Goal: Navigation & Orientation: Understand site structure

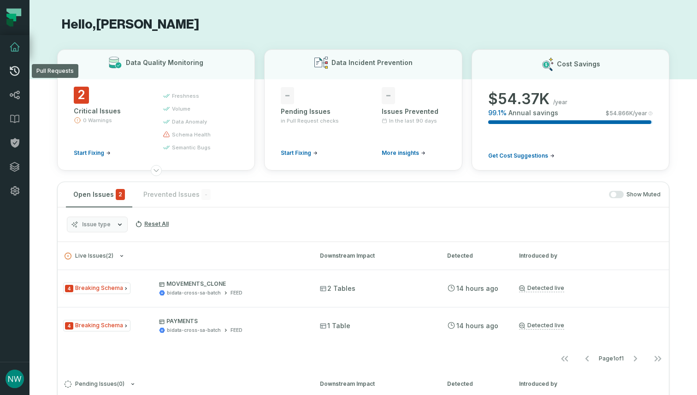
click at [18, 71] on icon at bounding box center [14, 70] width 11 height 11
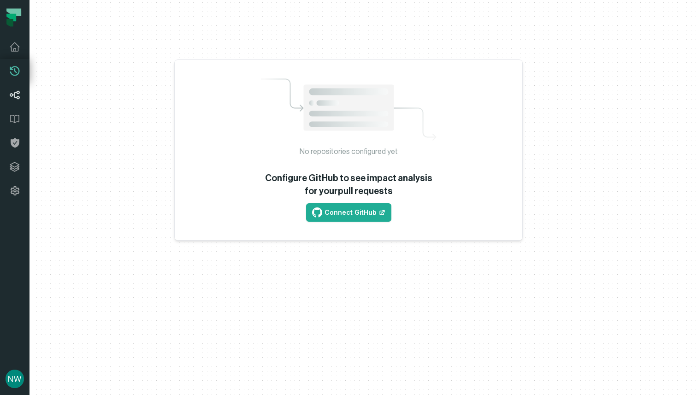
click at [18, 91] on icon at bounding box center [15, 95] width 10 height 9
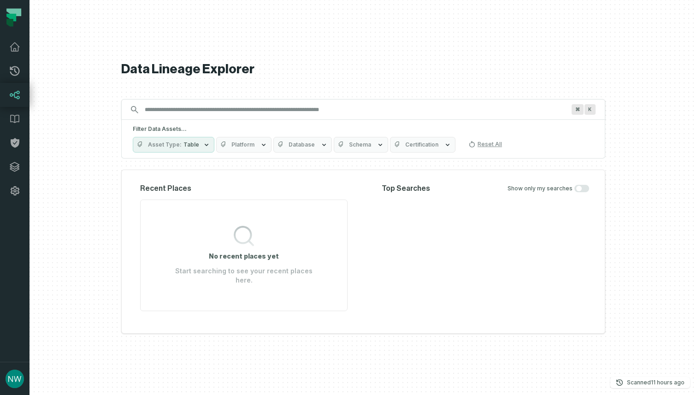
click at [187, 153] on button "Asset Type Table" at bounding box center [174, 145] width 82 height 16
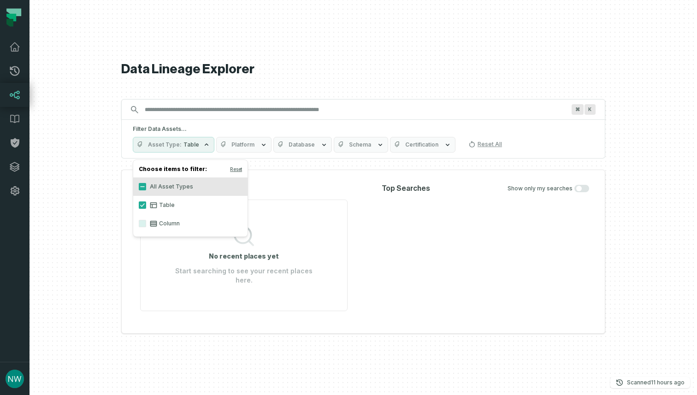
click at [192, 77] on h1 "Data Lineage Explorer" at bounding box center [363, 69] width 484 height 16
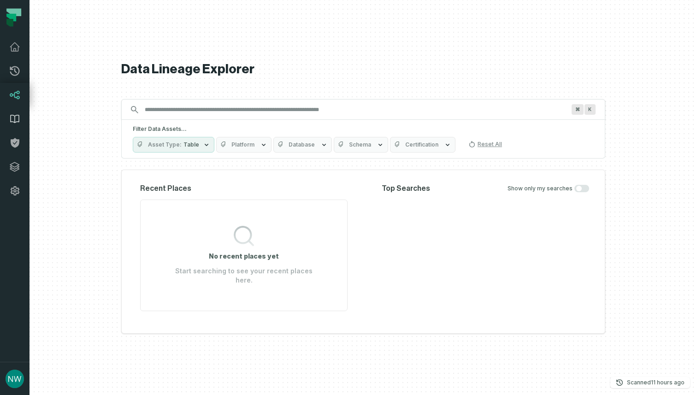
click at [18, 115] on icon at bounding box center [15, 119] width 8 height 8
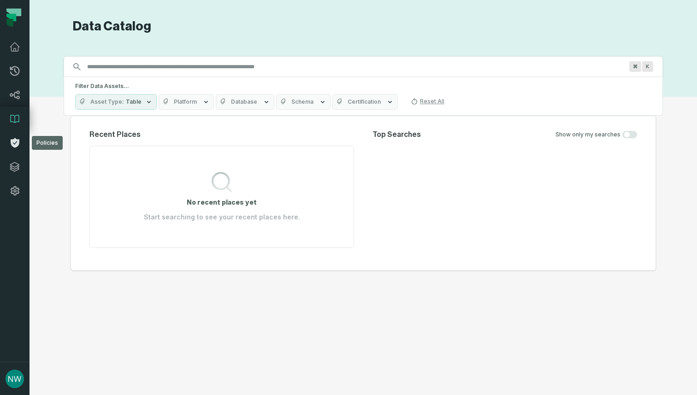
click at [22, 146] on link "Policies" at bounding box center [14, 143] width 29 height 24
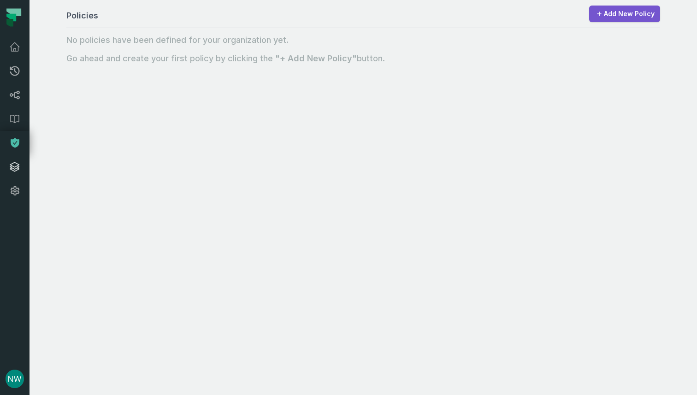
click at [20, 165] on icon at bounding box center [14, 166] width 11 height 11
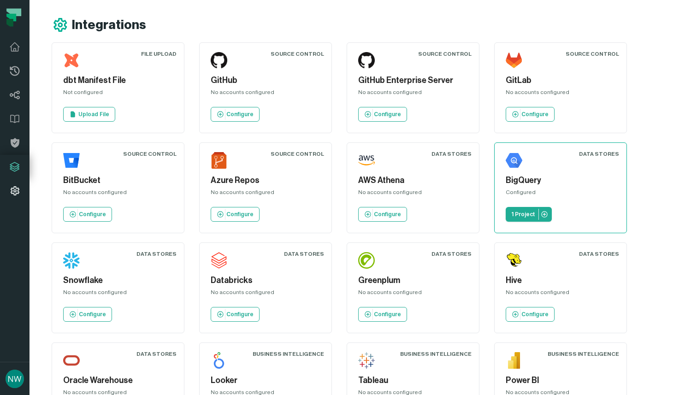
click at [16, 185] on icon at bounding box center [14, 190] width 11 height 11
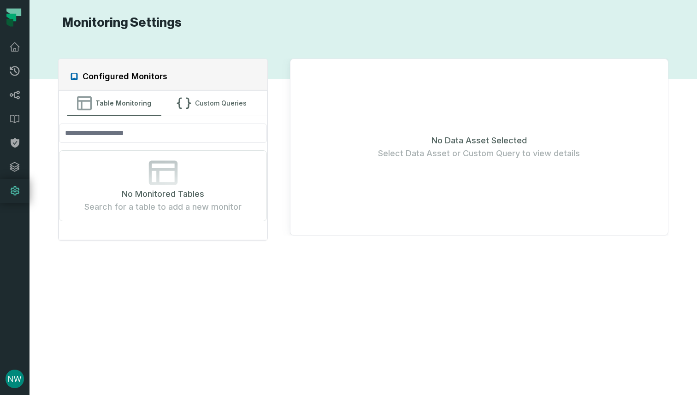
click at [15, 16] on icon at bounding box center [11, 18] width 10 height 8
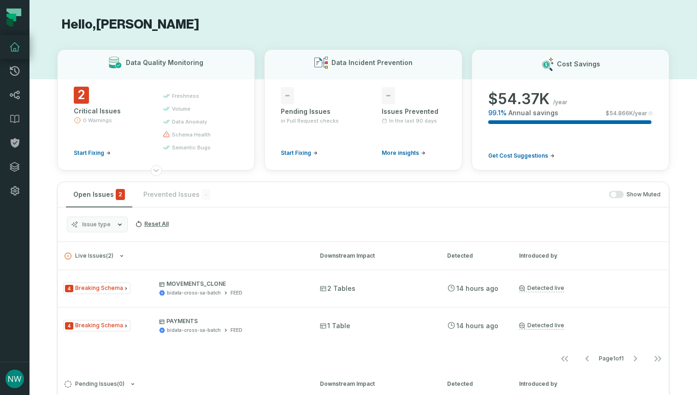
scroll to position [429, 0]
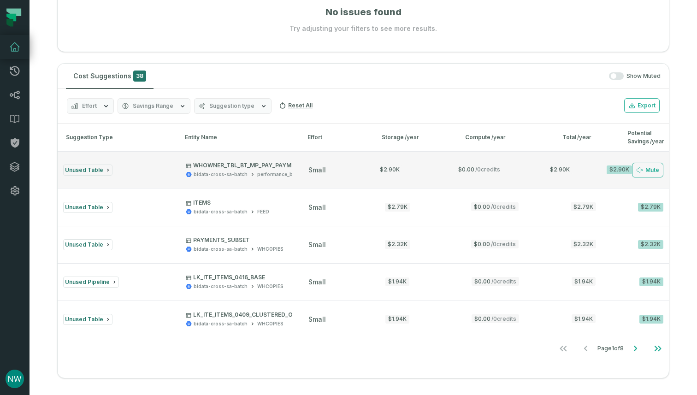
click at [88, 167] on span "Unused Table" at bounding box center [84, 169] width 38 height 7
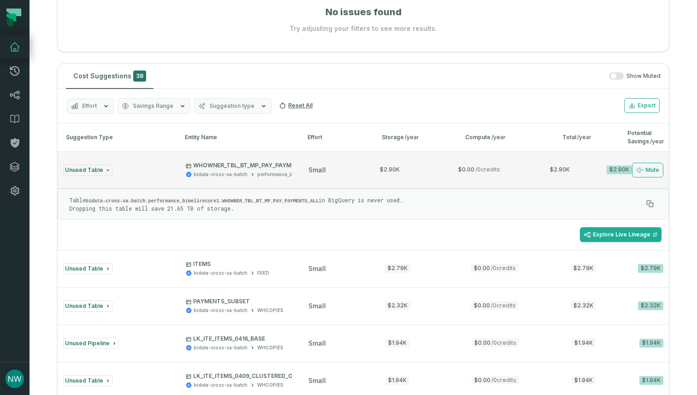
click at [88, 167] on span "Unused Table" at bounding box center [84, 169] width 38 height 7
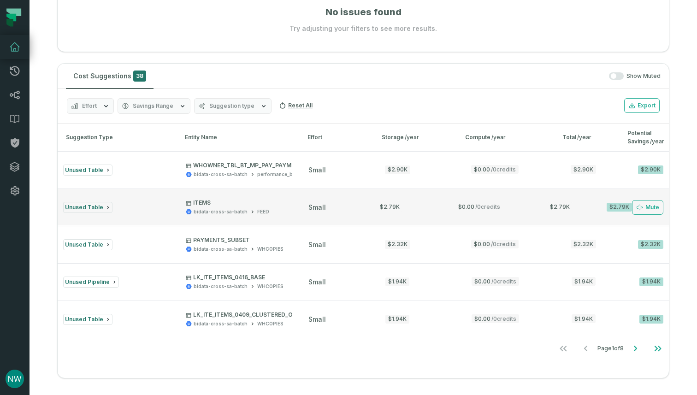
click at [118, 200] on button "Unused Table ITEMS bidata-cross-sa-batch FEED small $2.79K $0.00 / 0 credits $2…" at bounding box center [363, 207] width 611 height 37
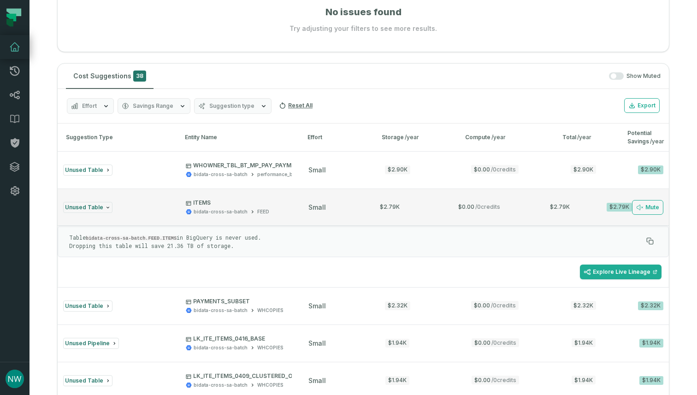
click at [118, 200] on button "Unused Table ITEMS bidata-cross-sa-batch FEED small $2.79K $0.00 / 0 credits $2…" at bounding box center [363, 207] width 611 height 37
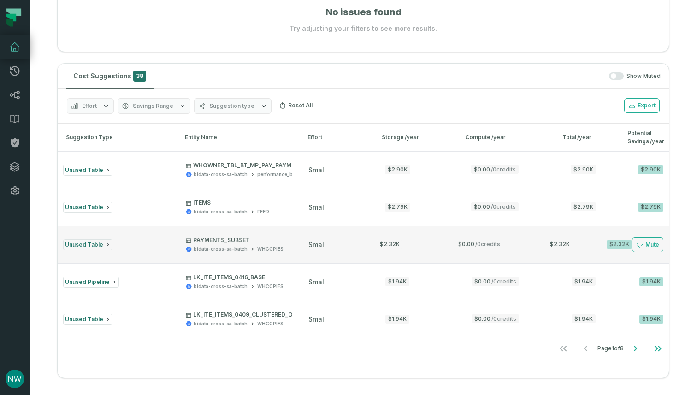
click at [122, 237] on button "Unused Table PAYMENTS_SUBSET bidata-cross-sa-batch WHCOPIES small $2.32K $0.00 …" at bounding box center [363, 244] width 611 height 37
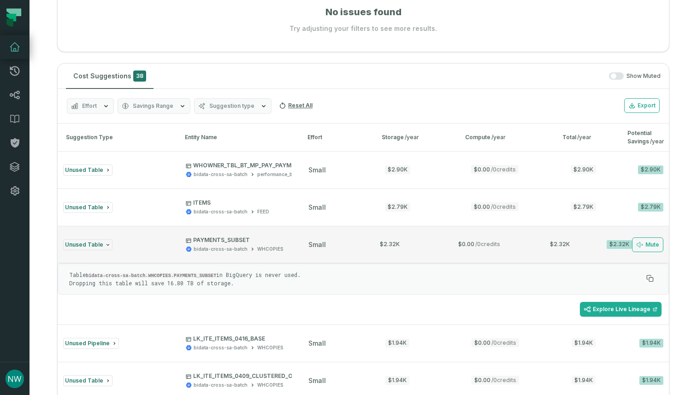
click at [122, 237] on button "Unused Table PAYMENTS_SUBSET bidata-cross-sa-batch WHCOPIES small $2.32K $0.00 …" at bounding box center [363, 244] width 611 height 37
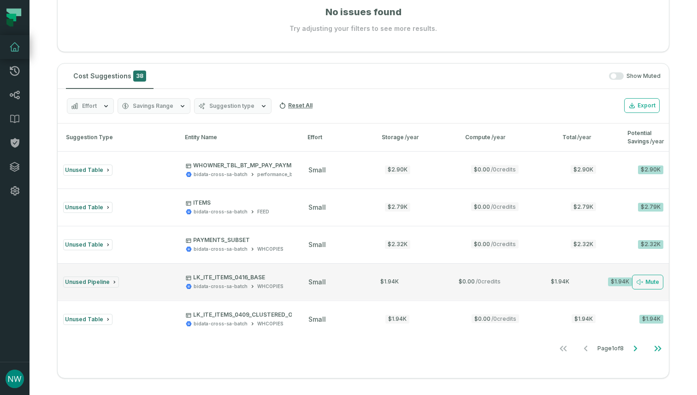
click at [130, 273] on button "Unused Pipeline LK_ITE_ITEMS_0416_BASE bidata-cross-sa-batch WHCOPIES small $1.…" at bounding box center [363, 281] width 611 height 37
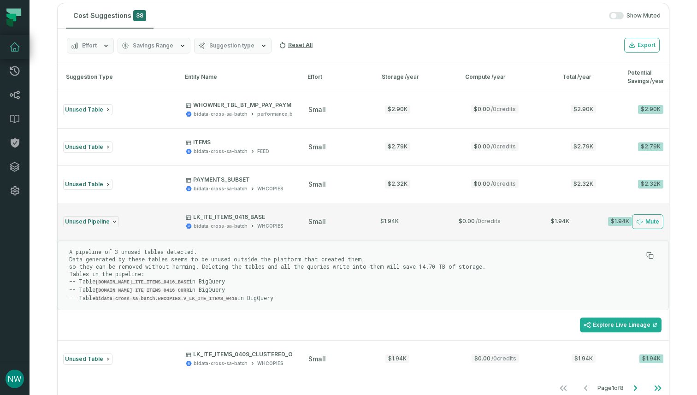
scroll to position [491, 0]
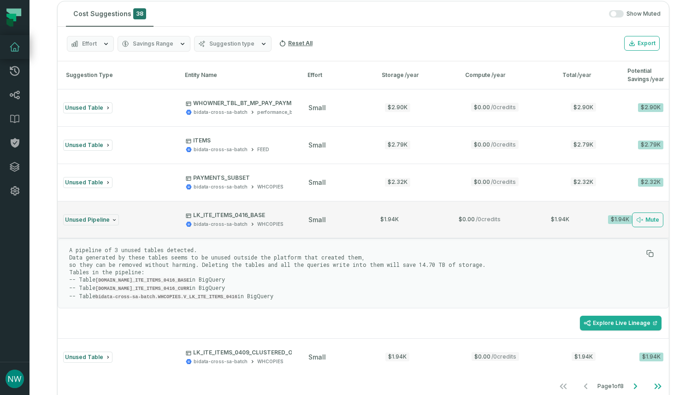
click at [158, 221] on div "Unused Pipeline" at bounding box center [116, 219] width 106 height 11
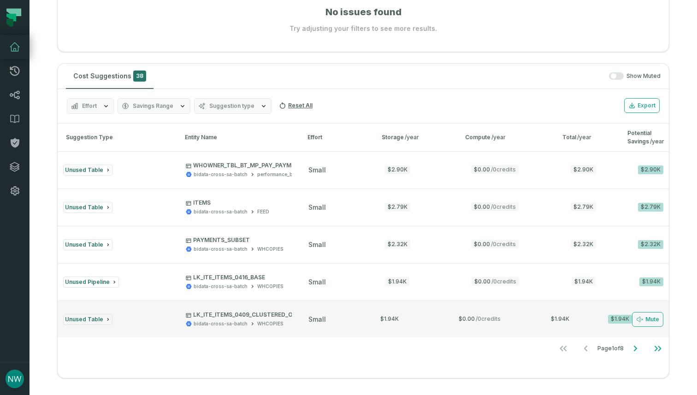
click at [149, 315] on div "Unused Table" at bounding box center [116, 319] width 106 height 11
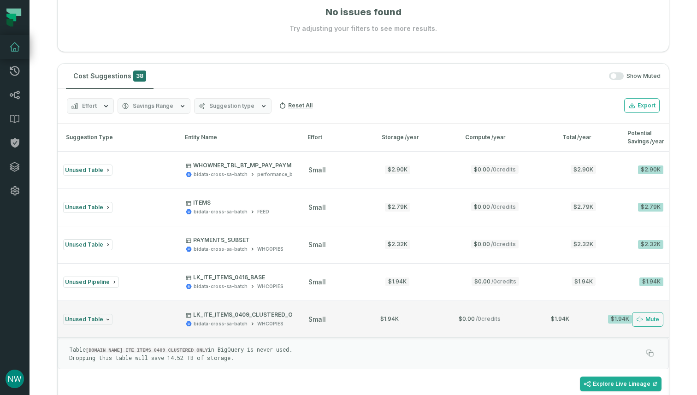
click at [149, 311] on button "Unused Table LK_ITE_ITEMS_0409_CLUSTERED_ONLY bidata-cross-sa-batch WHCOPIES sm…" at bounding box center [363, 318] width 611 height 37
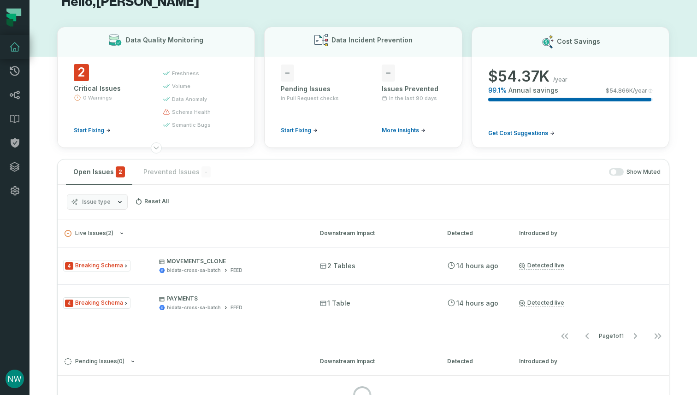
scroll to position [0, 0]
